Goal: Task Accomplishment & Management: Use online tool/utility

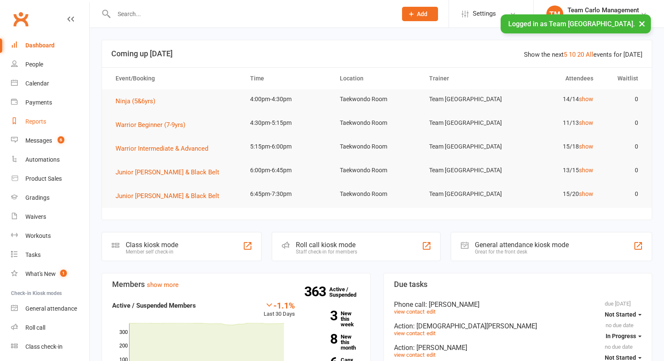
click at [36, 121] on div "Reports" at bounding box center [35, 121] width 21 height 7
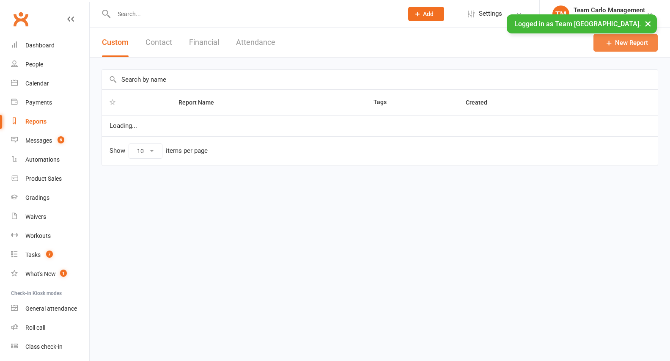
click at [625, 42] on link "New Report" at bounding box center [625, 43] width 64 height 18
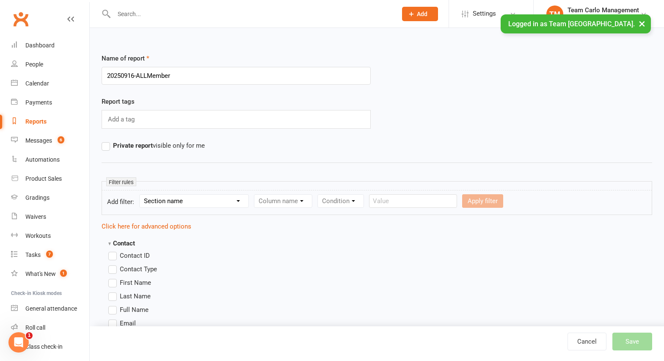
type input "20250916-ALLMembers"
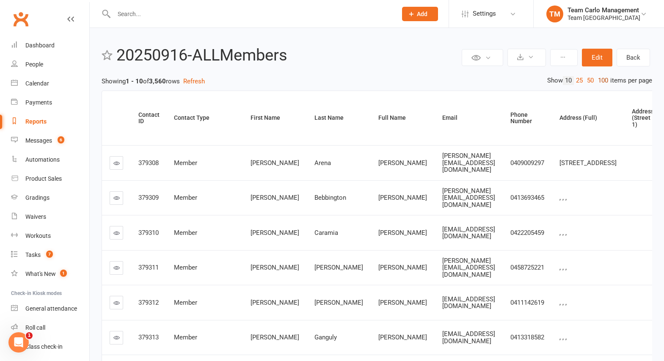
click at [601, 80] on link "100" at bounding box center [603, 80] width 14 height 9
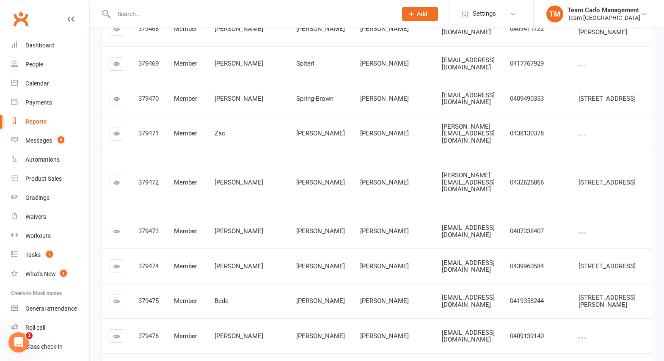
scroll to position [2496, 0]
